Goal: Task Accomplishment & Management: Manage account settings

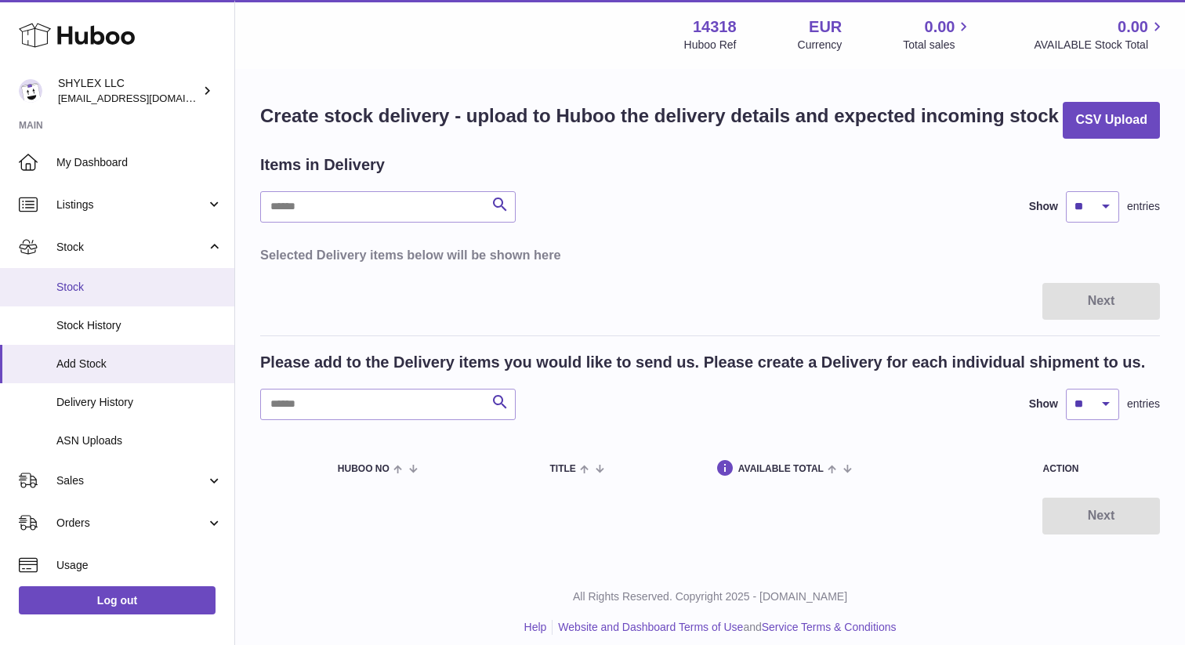
click at [72, 283] on span "Stock" at bounding box center [139, 287] width 166 height 15
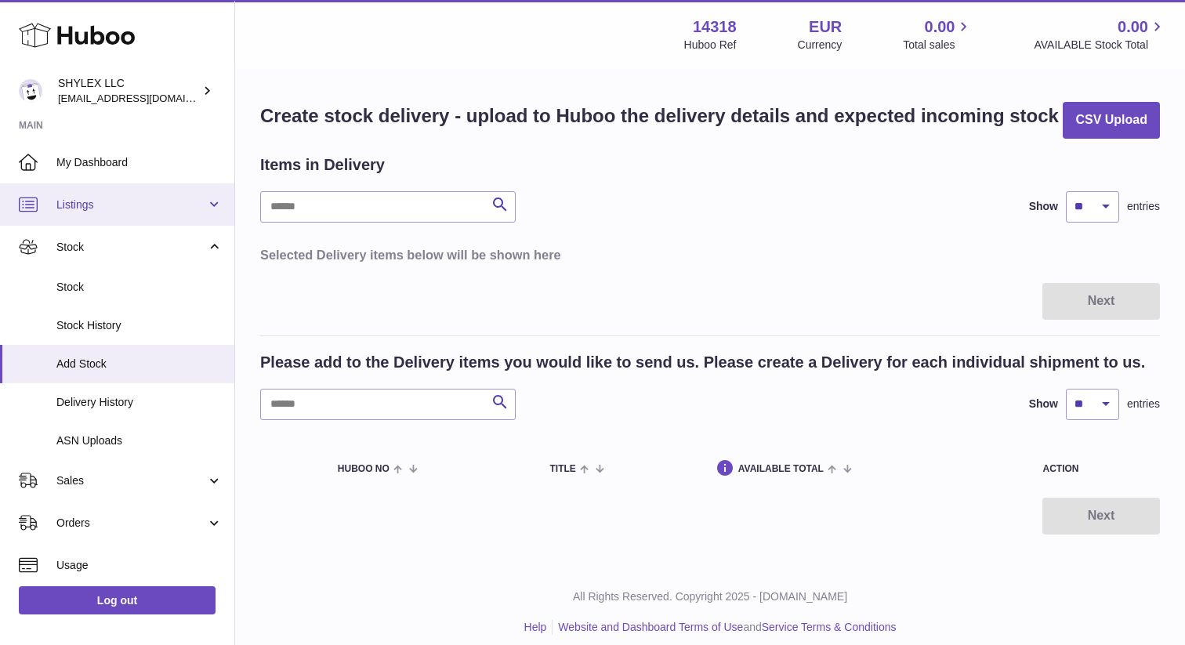
click at [82, 206] on span "Listings" at bounding box center [131, 204] width 150 height 15
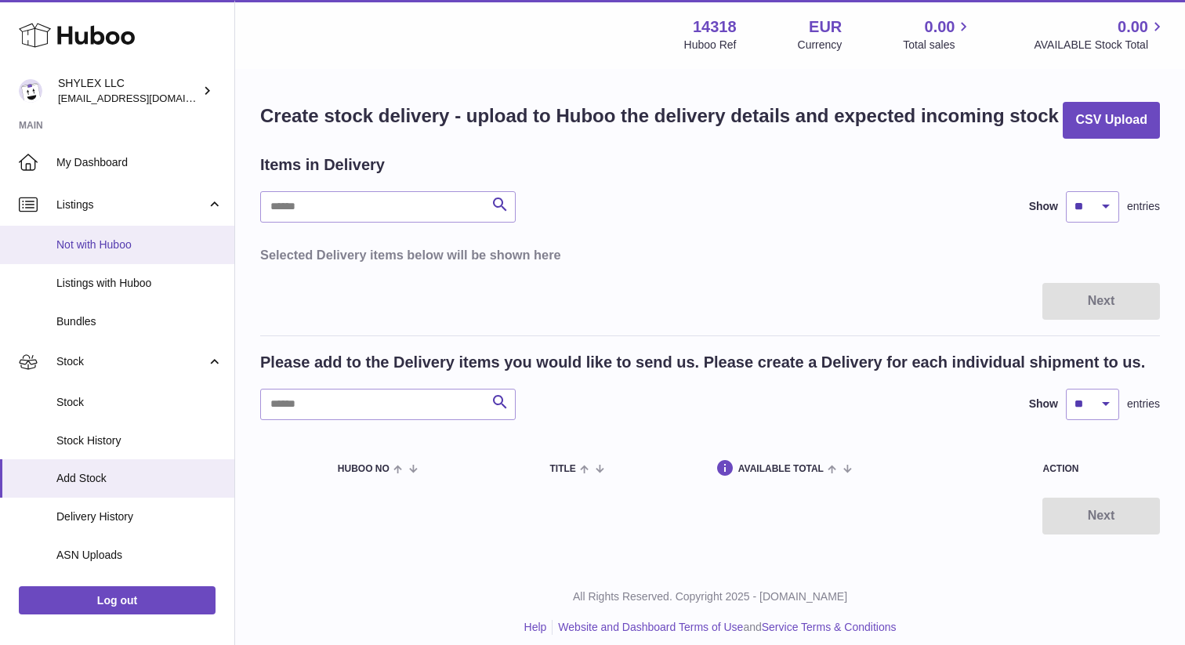
click at [82, 234] on link "Not with Huboo" at bounding box center [117, 245] width 234 height 38
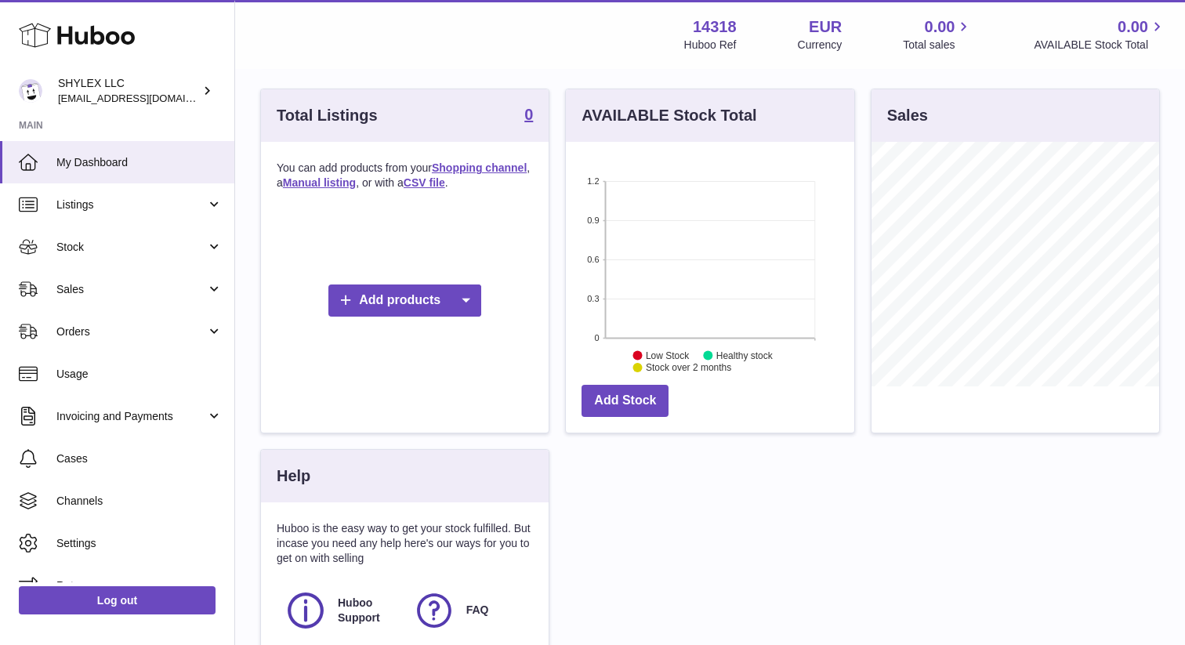
scroll to position [212, 0]
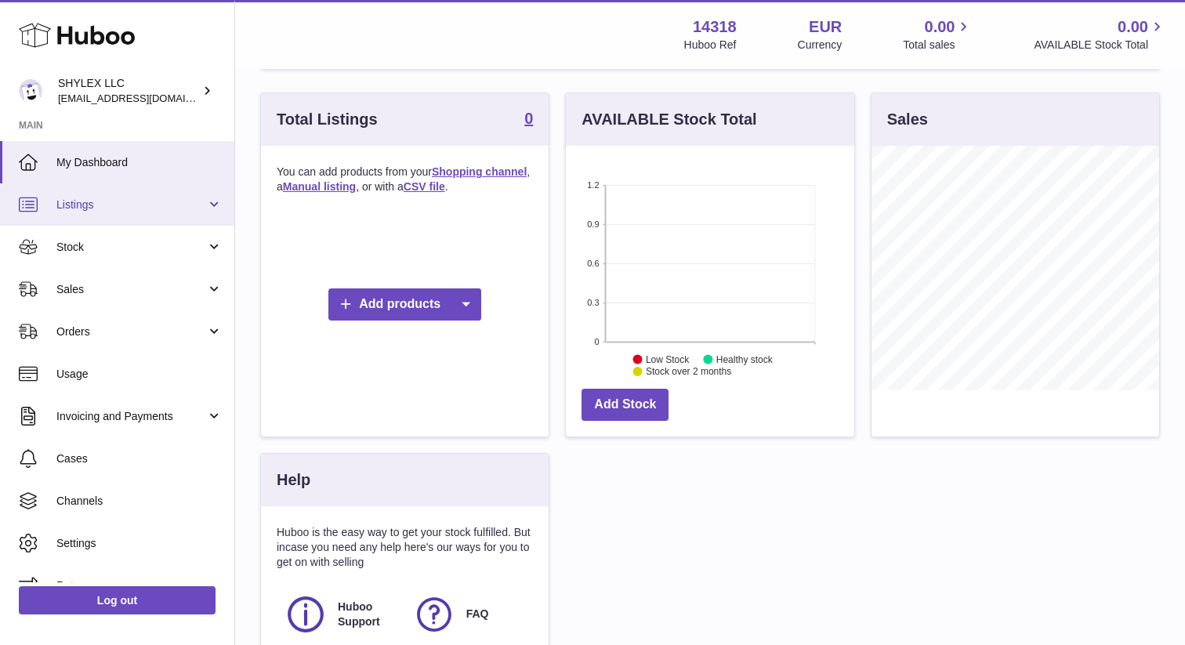
click at [205, 202] on link "Listings" at bounding box center [117, 204] width 234 height 42
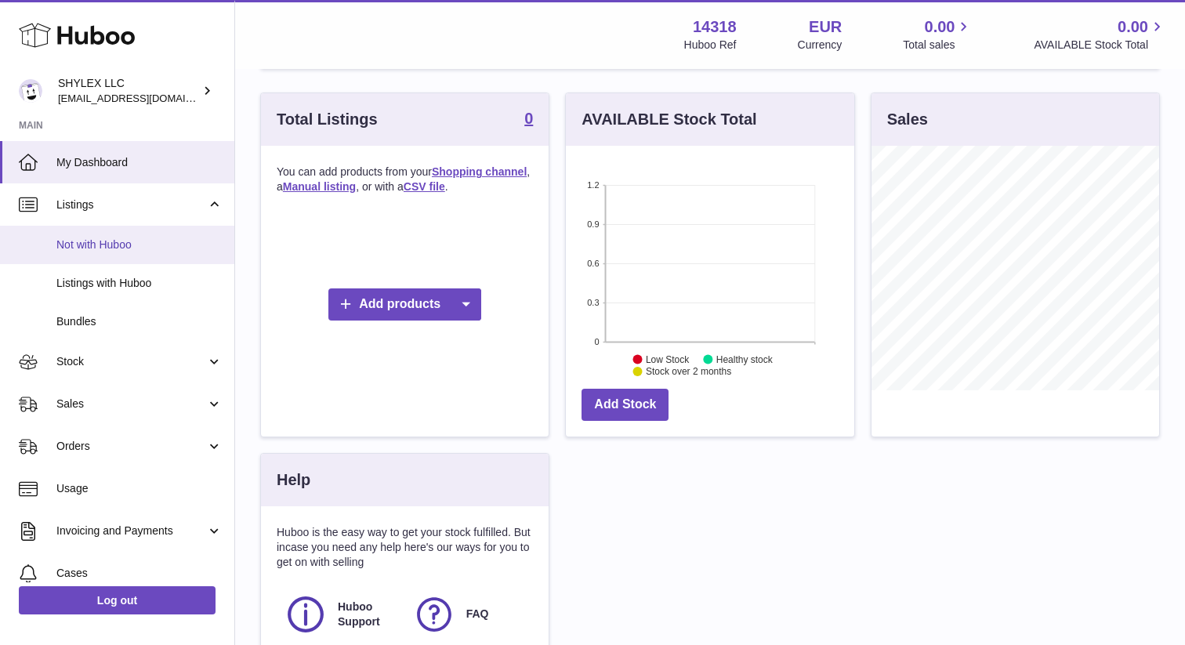
click at [158, 257] on link "Not with Huboo" at bounding box center [117, 245] width 234 height 38
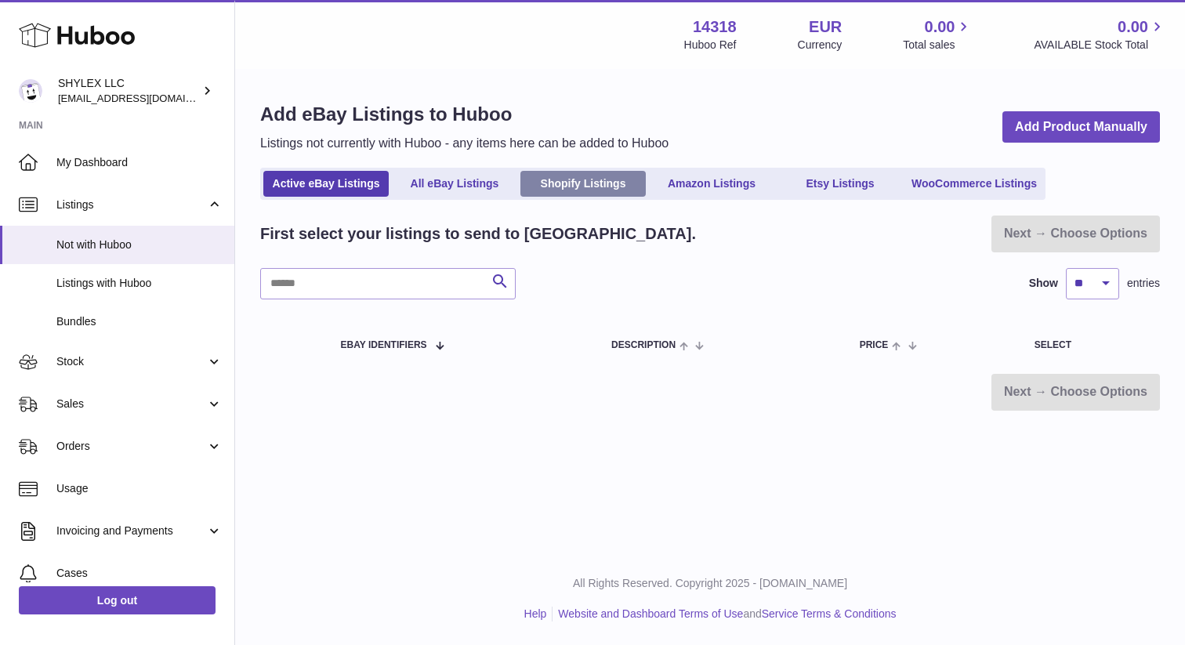
click at [558, 174] on link "Shopify Listings" at bounding box center [582, 184] width 125 height 26
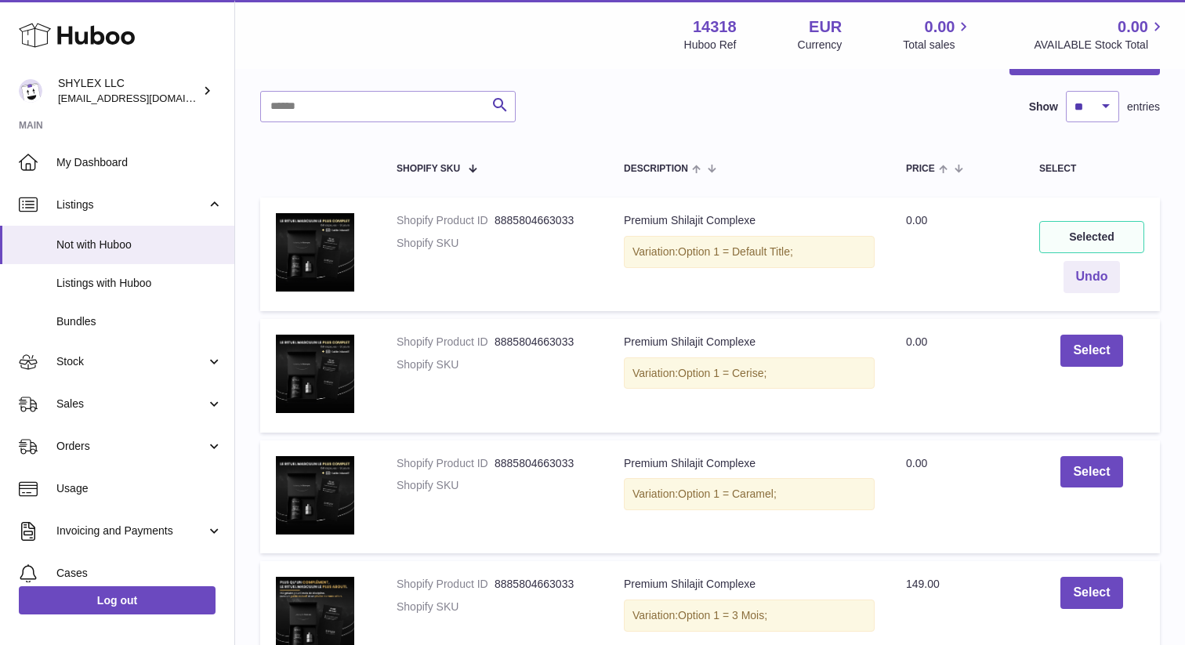
scroll to position [204, 0]
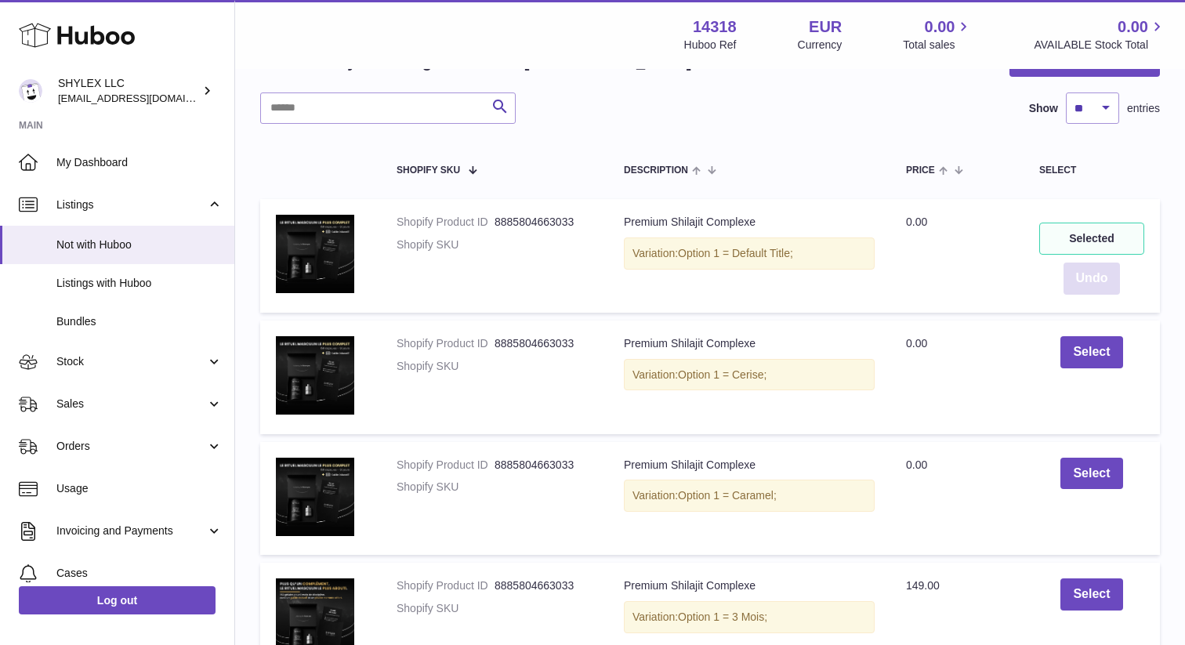
click at [1088, 277] on button "Undo" at bounding box center [1091, 279] width 57 height 32
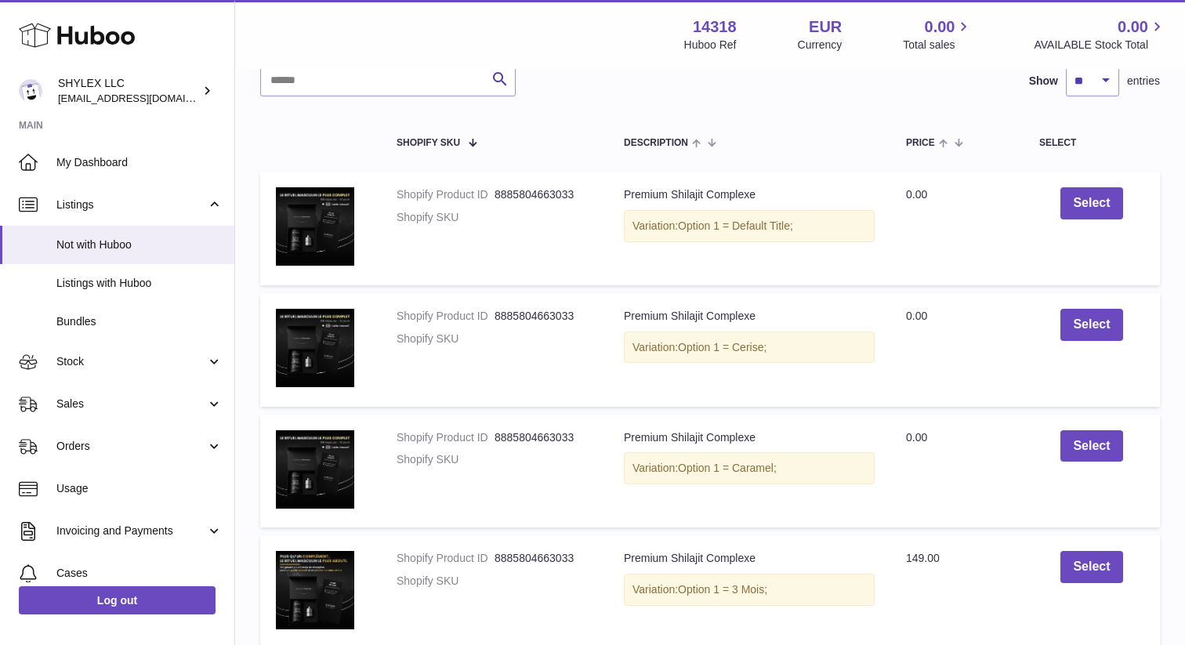
scroll to position [243, 0]
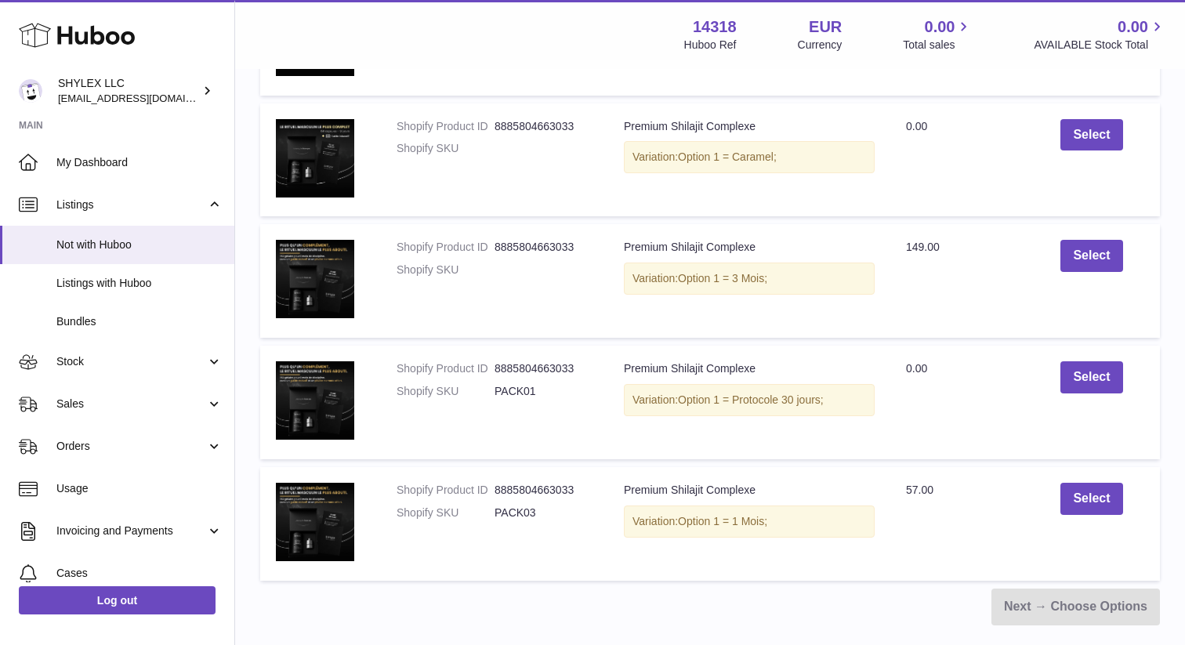
scroll to position [546, 0]
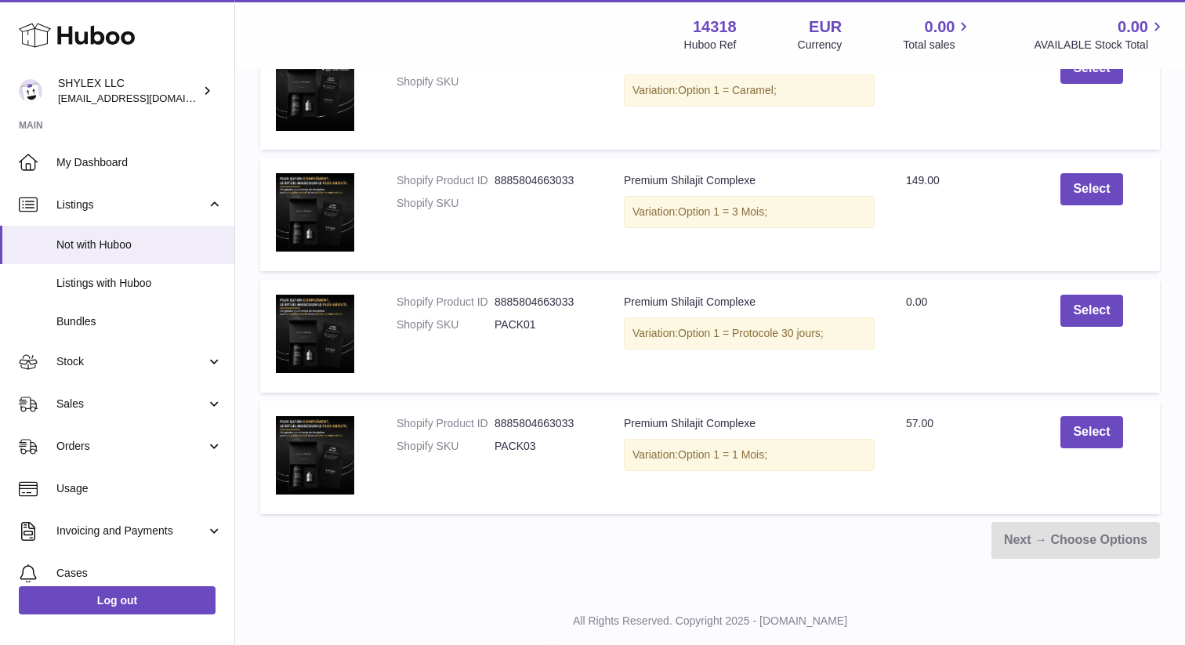
scroll to position [598, 0]
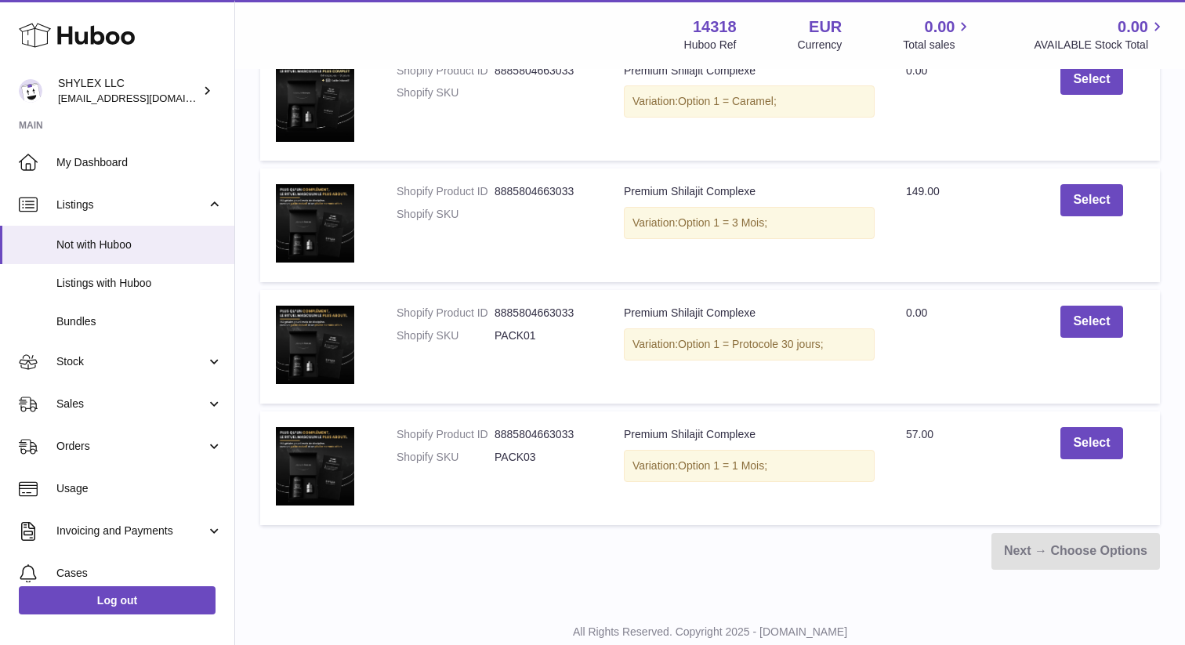
click at [460, 207] on dt "Shopify SKU" at bounding box center [446, 214] width 98 height 15
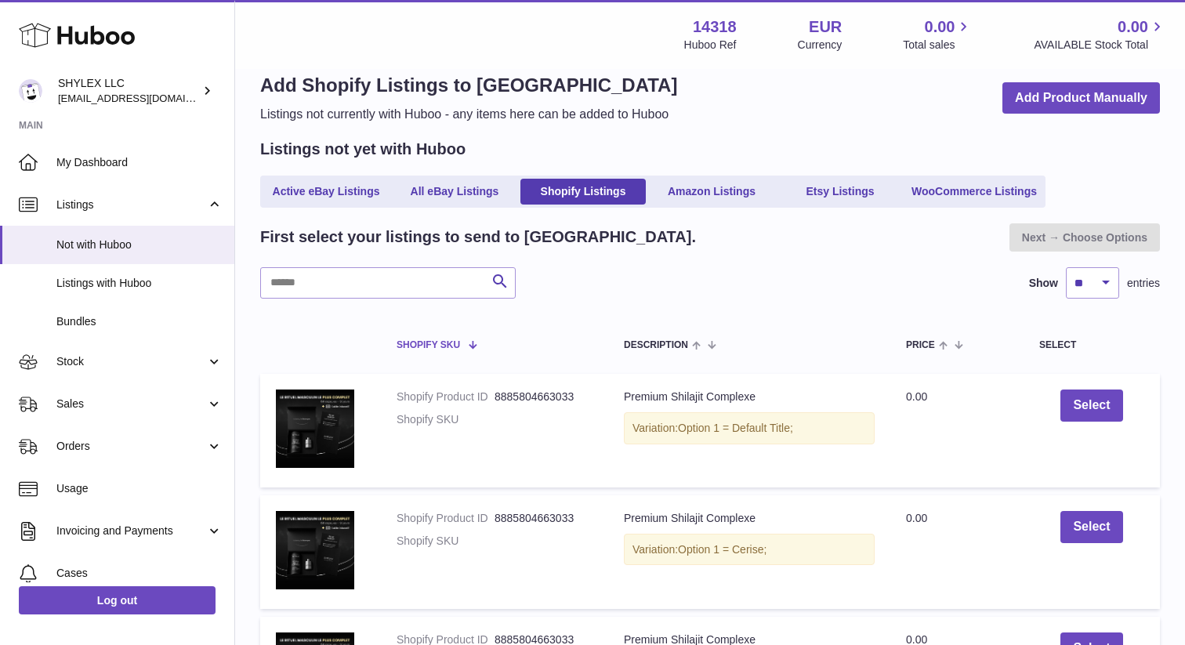
scroll to position [28, 0]
